Goal: Task Accomplishment & Management: Manage account settings

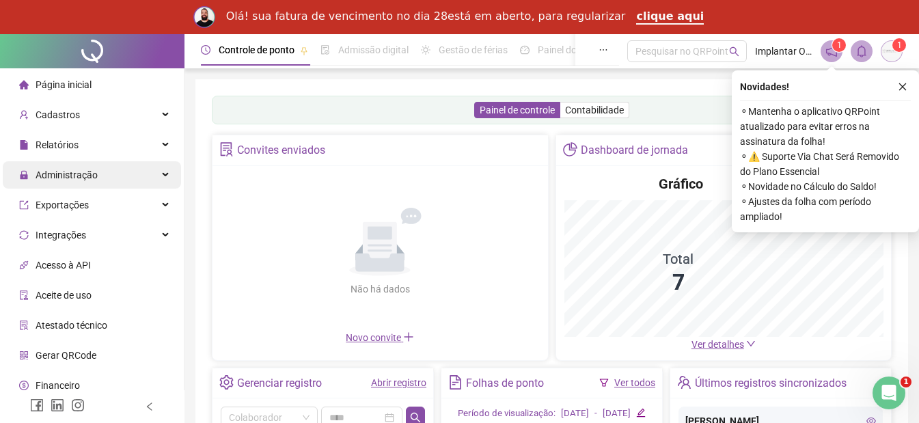
click at [123, 174] on div "Administração" at bounding box center [92, 174] width 178 height 27
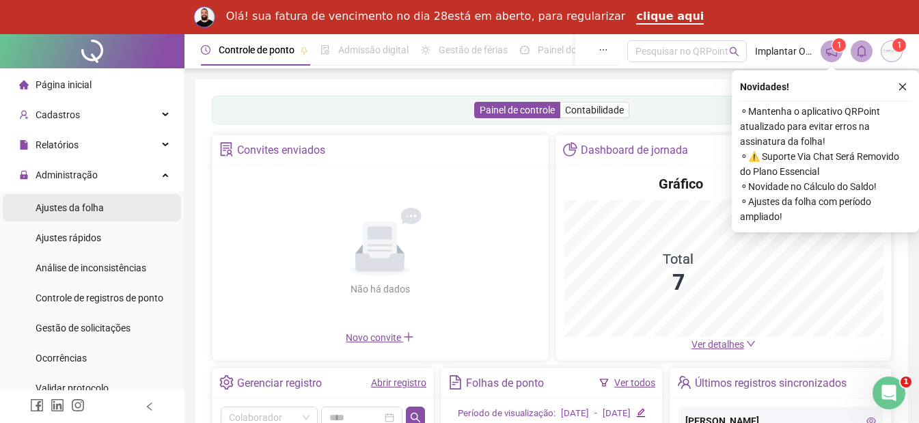
click at [135, 210] on li "Ajustes da folha" at bounding box center [92, 207] width 178 height 27
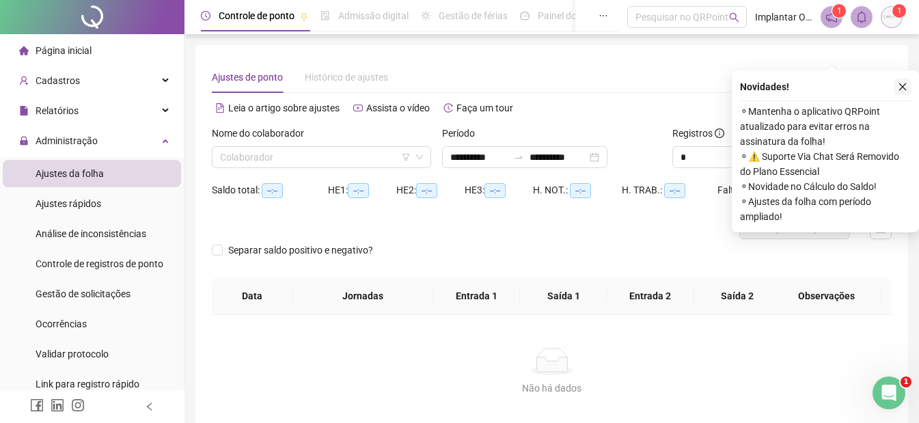
click at [902, 85] on icon "close" at bounding box center [903, 87] width 10 height 10
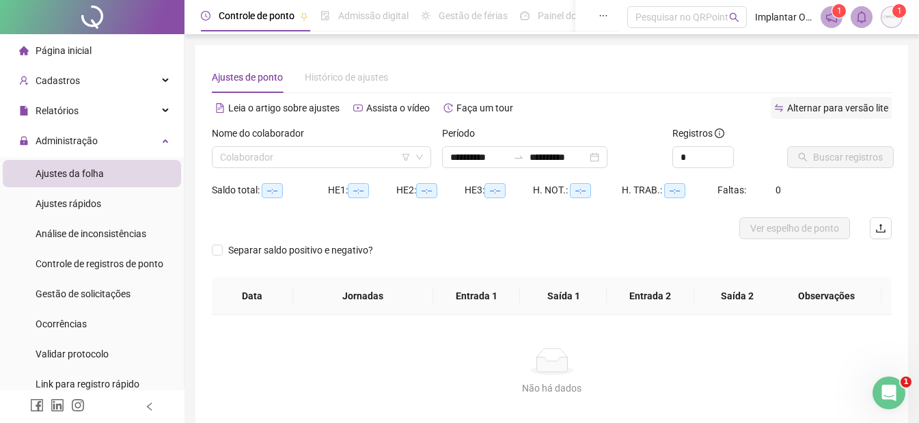
type input "**********"
click at [332, 157] on input "search" at bounding box center [315, 157] width 191 height 21
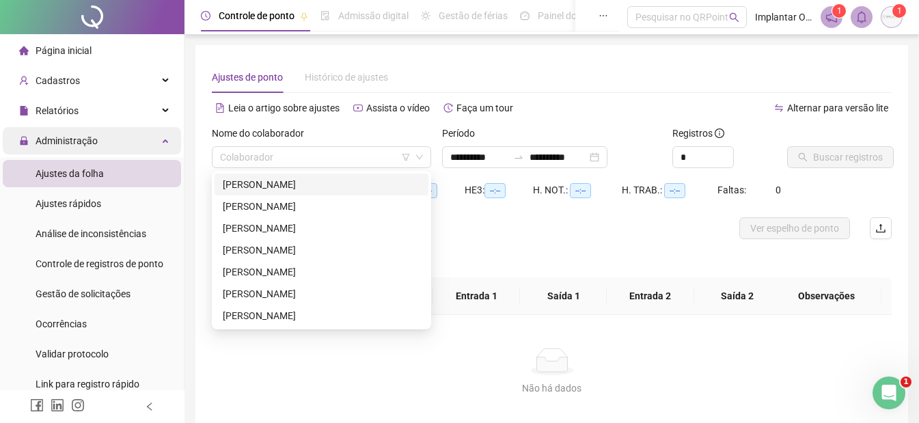
click at [119, 144] on div "Administração" at bounding box center [92, 140] width 178 height 27
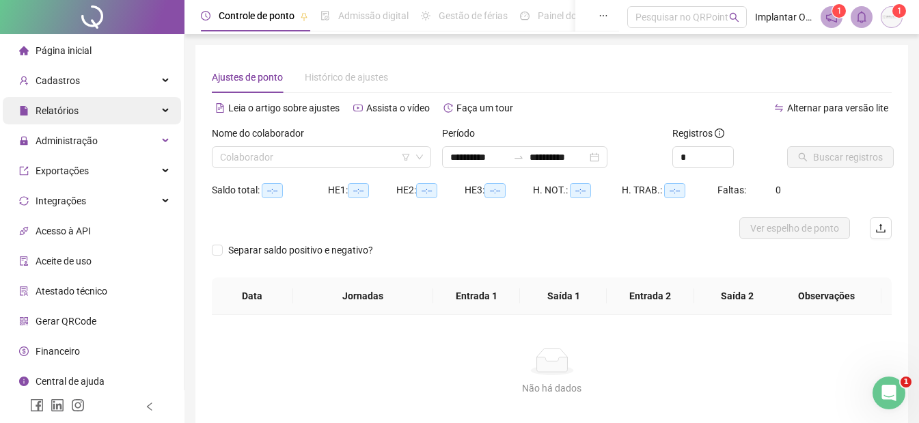
click at [146, 110] on div "Relatórios" at bounding box center [92, 110] width 178 height 27
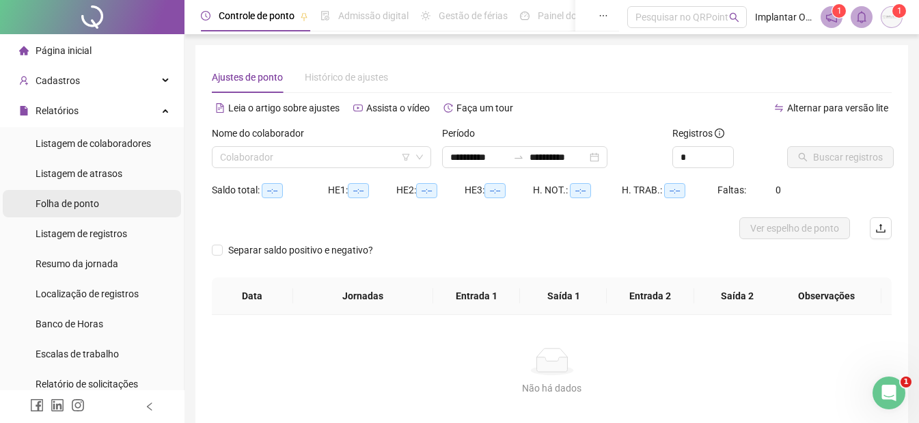
click at [100, 215] on li "Folha de ponto" at bounding box center [92, 203] width 178 height 27
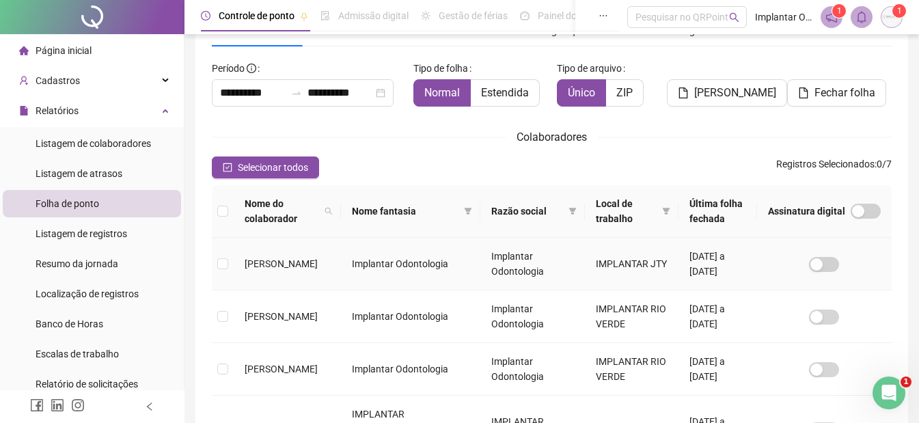
scroll to position [205, 0]
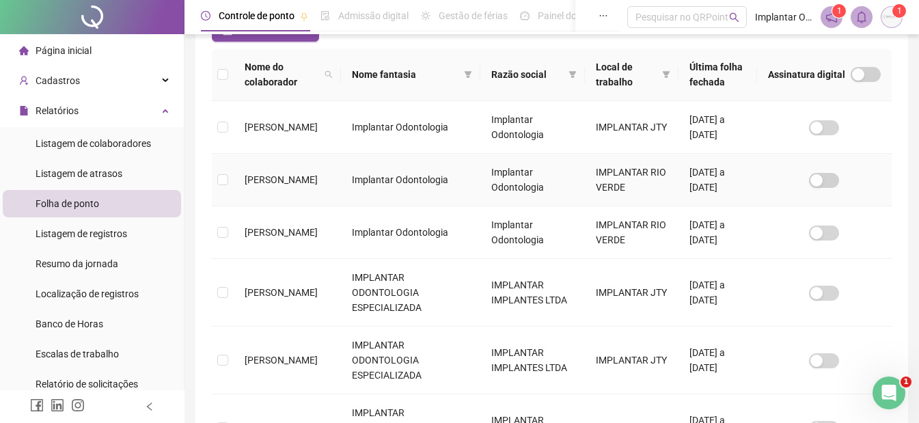
click at [229, 178] on td at bounding box center [223, 180] width 22 height 53
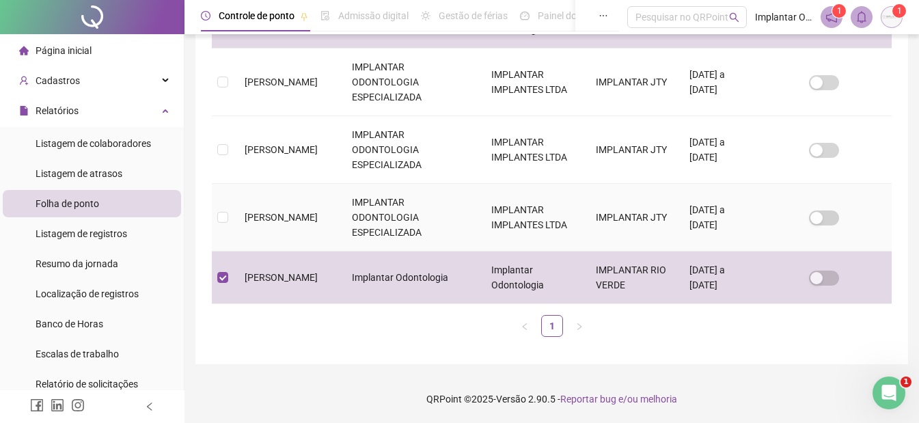
scroll to position [0, 0]
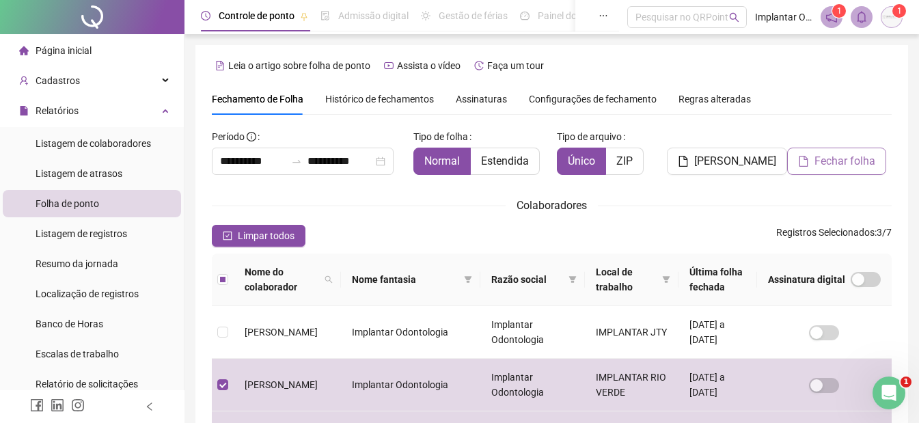
click at [839, 162] on span "Fechar folha" at bounding box center [845, 161] width 61 height 16
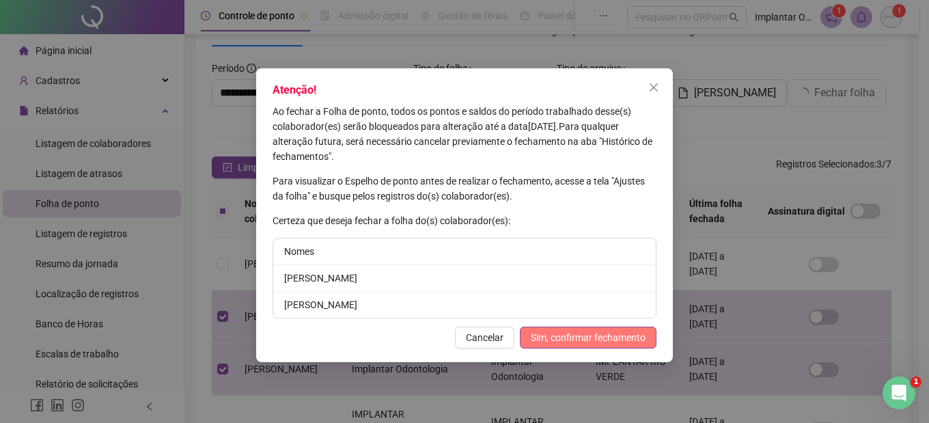
click at [582, 342] on span "Sim, confirmar fechamento" at bounding box center [588, 337] width 115 height 15
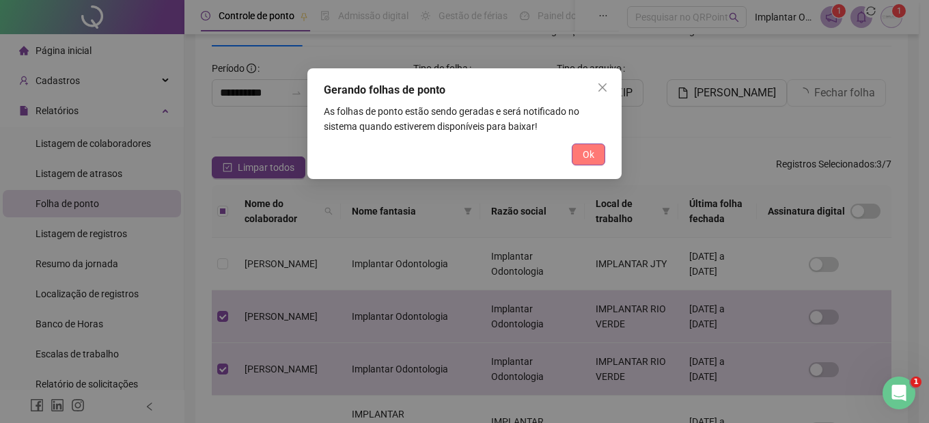
click at [591, 156] on span "Ok" at bounding box center [589, 154] width 12 height 15
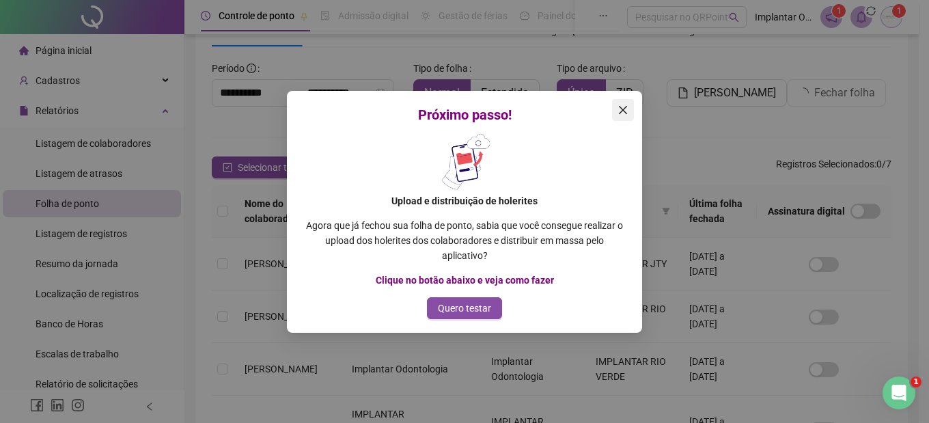
click at [619, 112] on icon "close" at bounding box center [623, 110] width 11 height 11
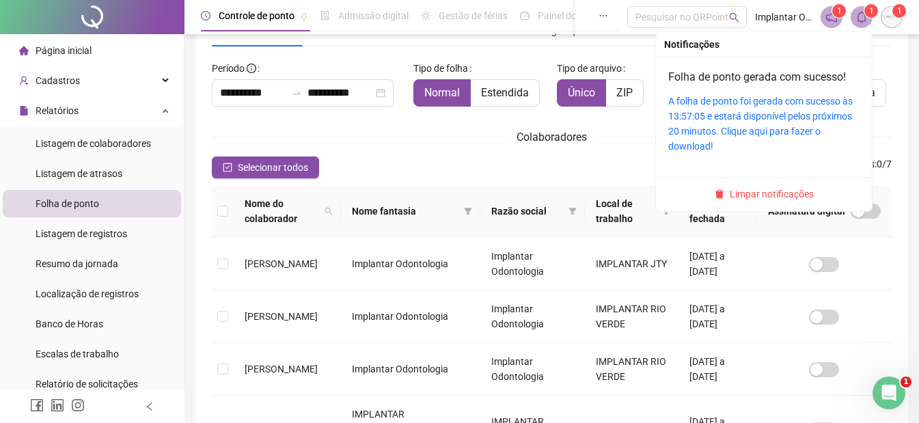
click at [862, 10] on span at bounding box center [862, 17] width 22 height 22
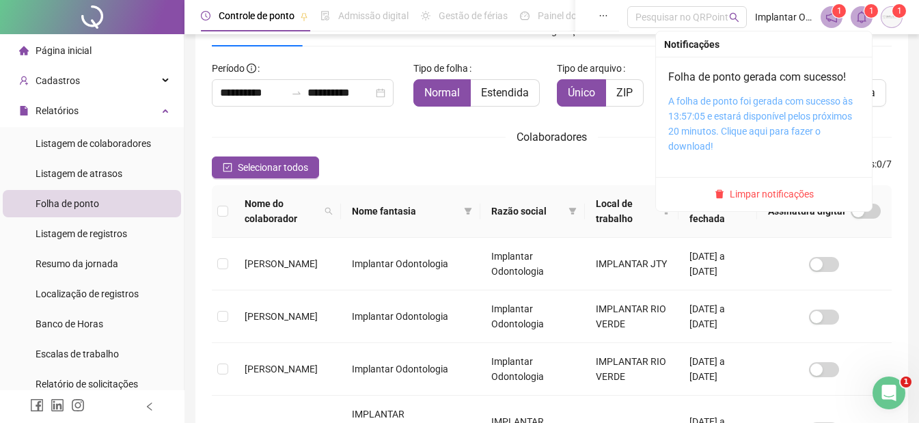
click at [751, 133] on link "A folha de ponto foi gerada com sucesso às 13:57:05 e estará disponível pelos p…" at bounding box center [760, 124] width 185 height 56
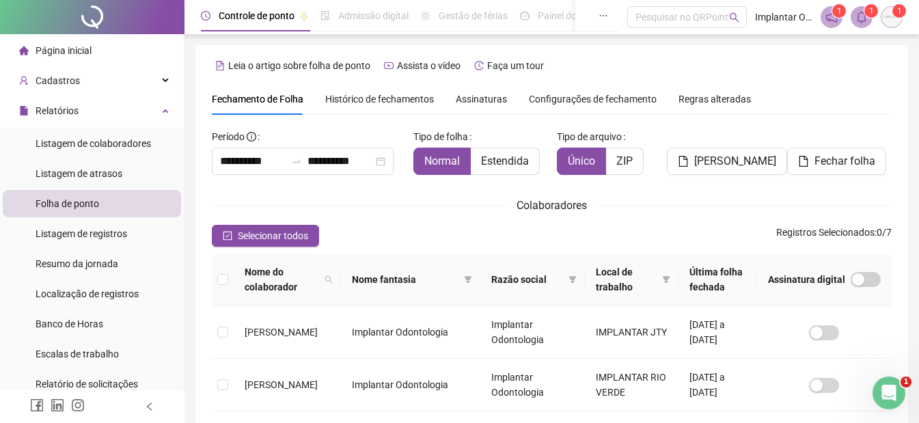
scroll to position [410, 0]
